Goal: Transaction & Acquisition: Purchase product/service

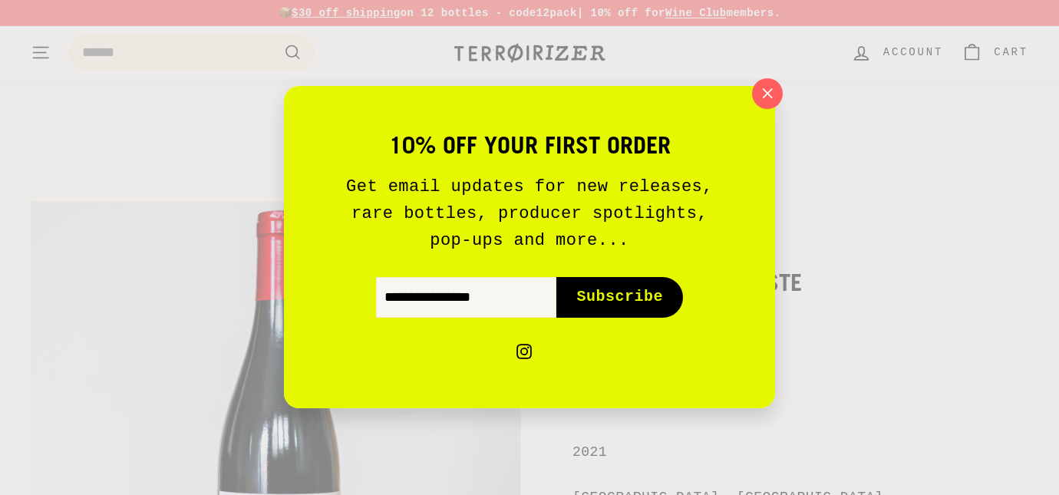
scroll to position [40, 0]
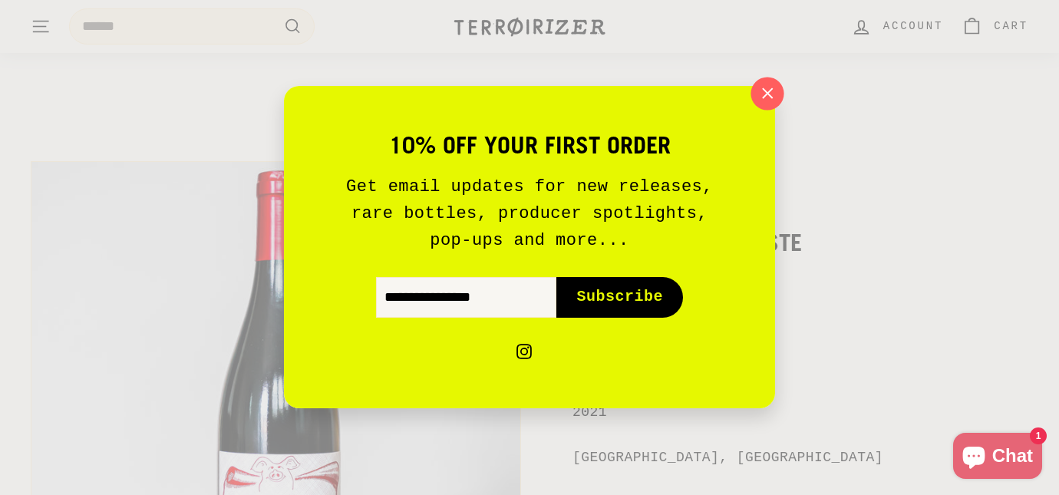
click at [779, 91] on button ""Close (esc)"" at bounding box center [767, 94] width 33 height 33
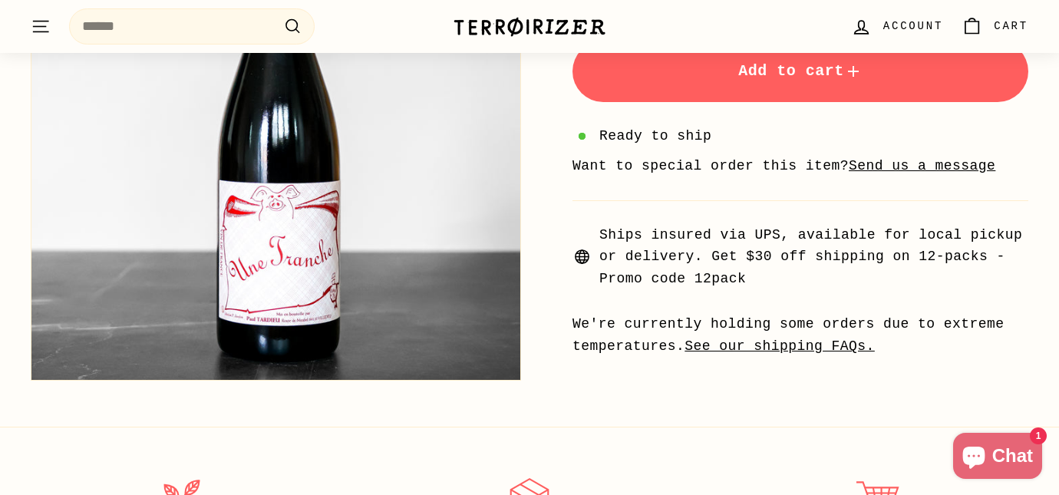
scroll to position [0, 0]
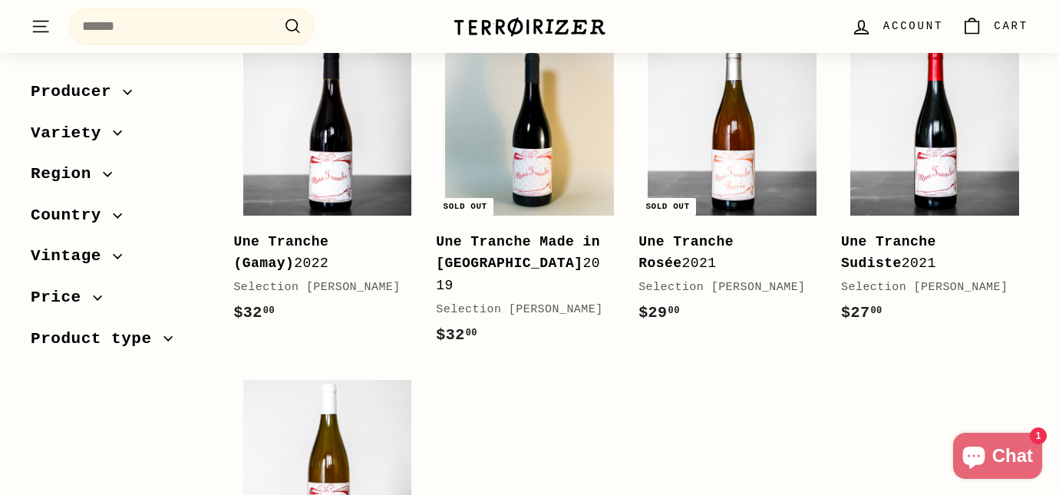
scroll to position [291, 0]
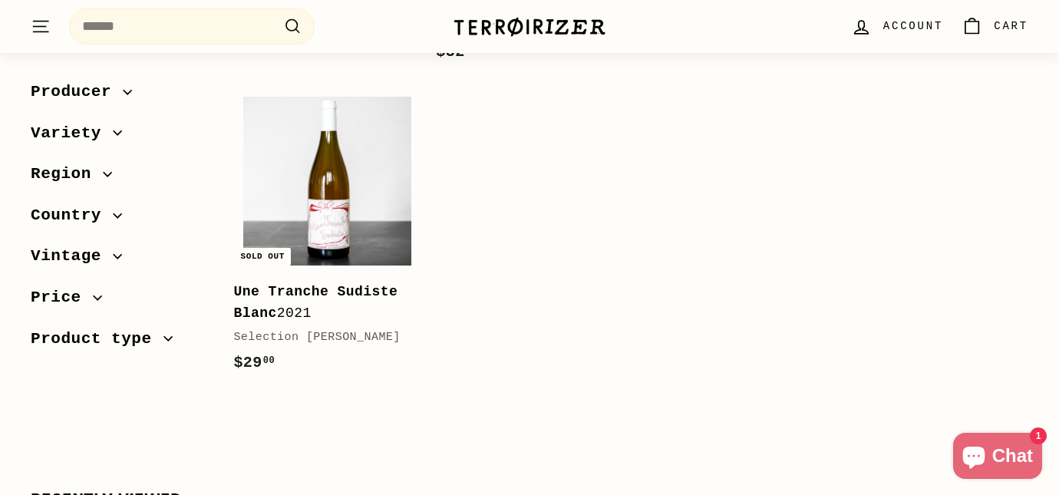
scroll to position [0, 0]
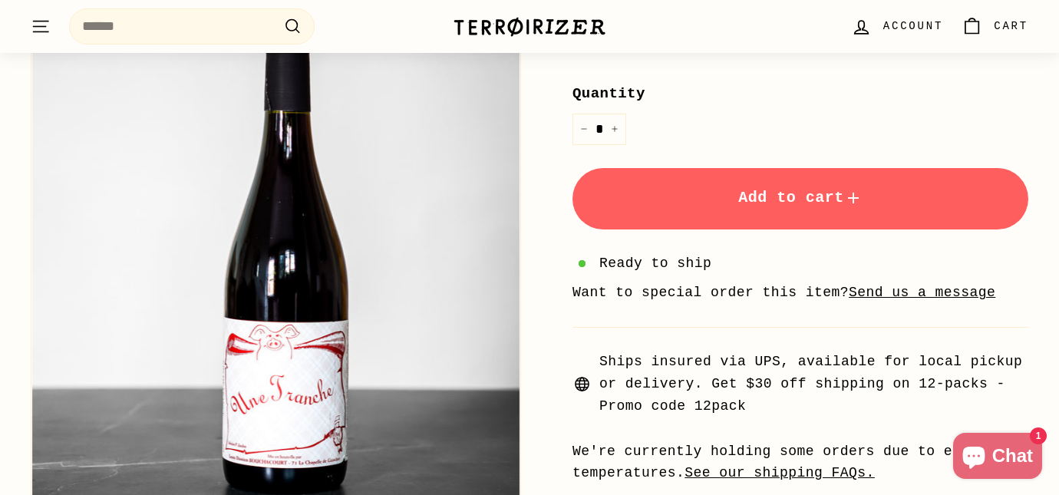
scroll to position [811, 0]
